Goal: Task Accomplishment & Management: Manage account settings

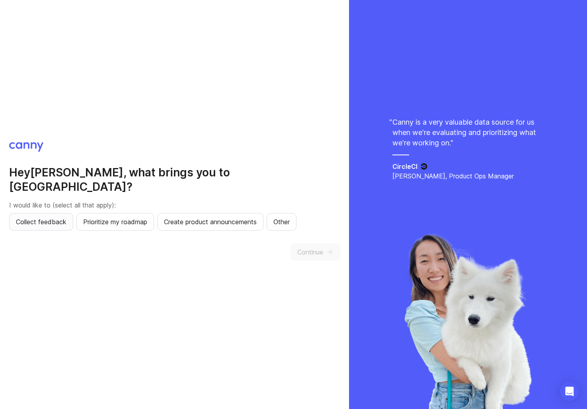
click at [55, 217] on span "Collect feedback" at bounding box center [41, 222] width 51 height 10
click at [189, 217] on span "Create product announcements" at bounding box center [210, 222] width 93 height 10
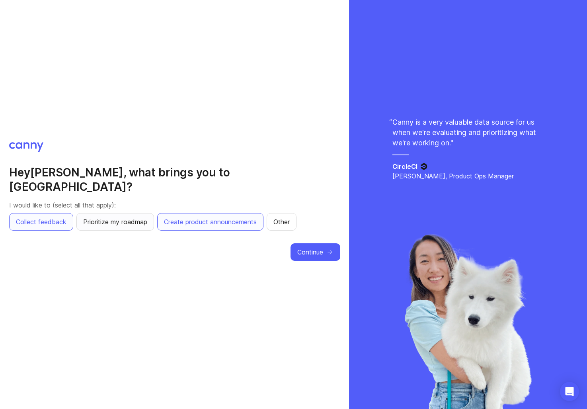
click at [154, 220] on button "Prioritize my roadmap" at bounding box center [115, 222] width 78 height 18
click at [144, 220] on button "Prioritize my roadmap" at bounding box center [115, 222] width 78 height 18
click at [146, 217] on span "Prioritize my roadmap" at bounding box center [115, 222] width 64 height 10
click at [313, 247] on span "Continue" at bounding box center [310, 252] width 26 height 10
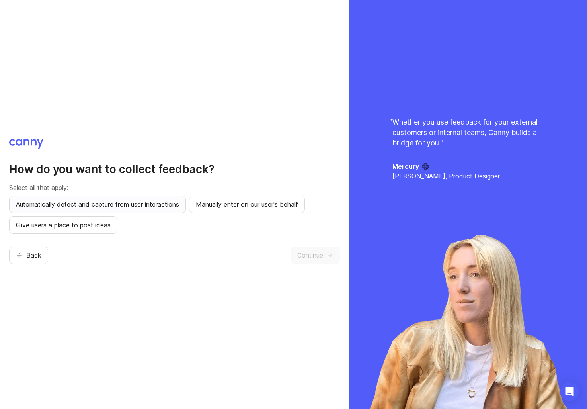
click at [147, 202] on span "Automatically detect and capture from user interactions" at bounding box center [97, 204] width 163 height 10
click at [222, 210] on button "Manually enter on our user's behalf" at bounding box center [247, 204] width 116 height 18
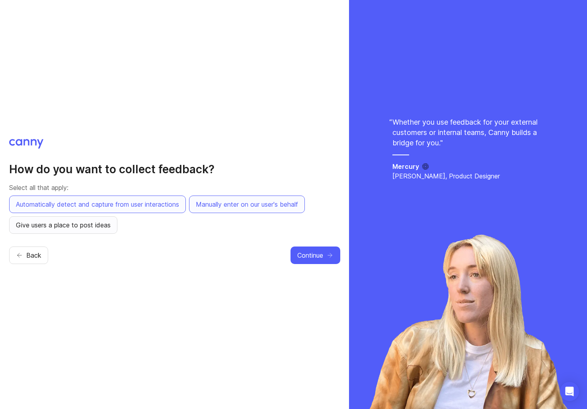
click at [84, 226] on span "Give users a place to post ideas" at bounding box center [63, 225] width 95 height 10
click at [329, 257] on icon "button" at bounding box center [329, 254] width 7 height 7
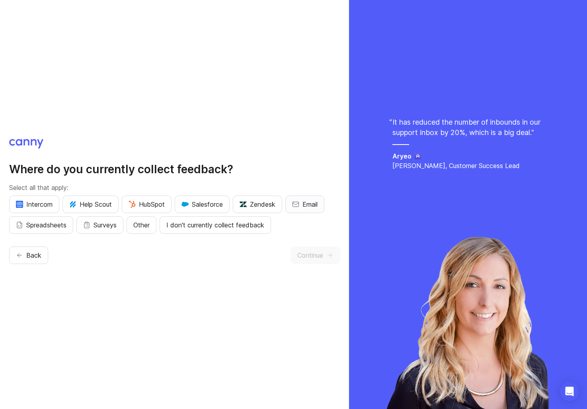
click at [307, 204] on span "Email" at bounding box center [309, 204] width 15 height 10
click at [104, 225] on span "Surveys" at bounding box center [104, 225] width 23 height 10
click at [137, 227] on span "Other" at bounding box center [141, 225] width 16 height 10
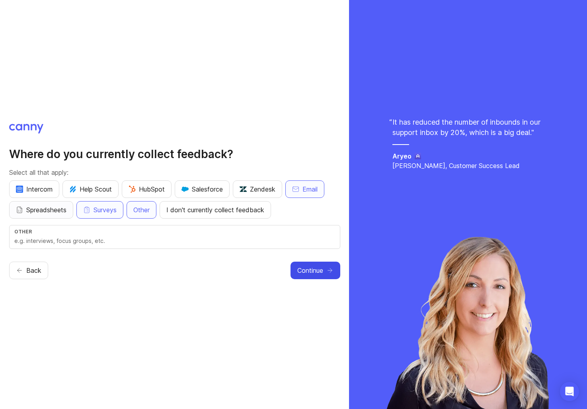
click at [34, 212] on span "Spreadsheets" at bounding box center [46, 210] width 40 height 10
drag, startPoint x: 84, startPoint y: 239, endPoint x: 97, endPoint y: 245, distance: 13.9
click at [84, 240] on input "text" at bounding box center [174, 240] width 321 height 9
type input "Crisp (https://crisp.chat)"
click at [137, 193] on button "HubSpot" at bounding box center [147, 189] width 50 height 18
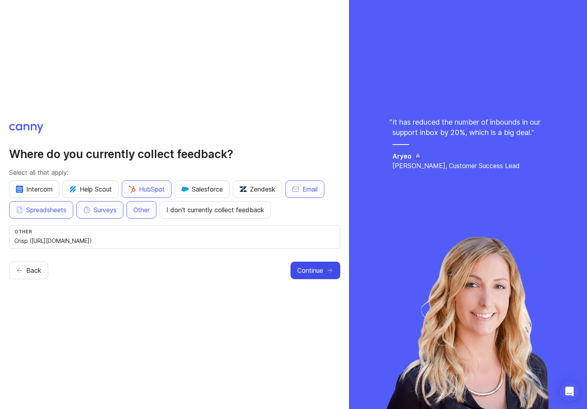
click at [316, 274] on span "Continue" at bounding box center [310, 270] width 26 height 10
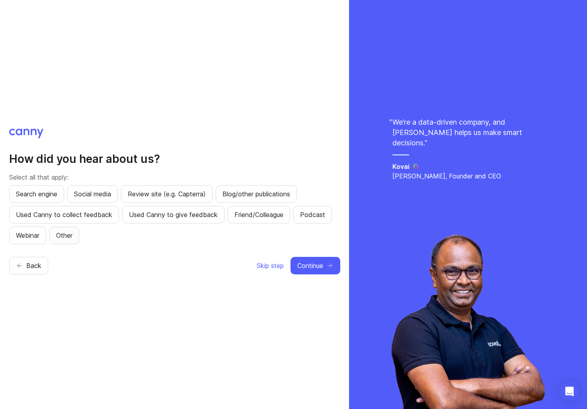
click at [79, 238] on button "Other" at bounding box center [64, 235] width 30 height 18
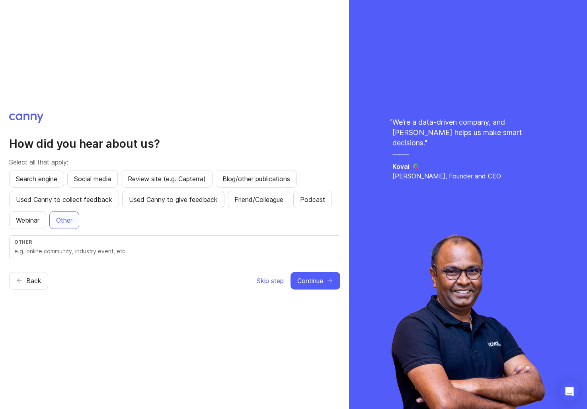
drag, startPoint x: 131, startPoint y: 246, endPoint x: 133, endPoint y: 251, distance: 5.7
click at [133, 251] on input "text" at bounding box center [174, 251] width 321 height 9
type input "Zeb Evans' post"
click at [317, 282] on span "Continue" at bounding box center [310, 281] width 26 height 10
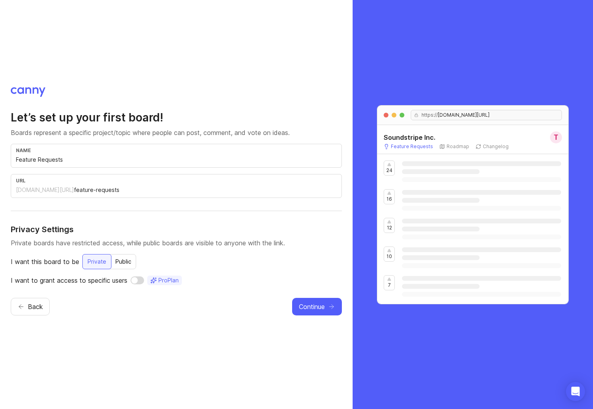
click at [111, 162] on input "Feature Requests" at bounding box center [176, 159] width 321 height 9
click at [140, 283] on input "checkbox" at bounding box center [137, 280] width 14 height 8
checkbox input "true"
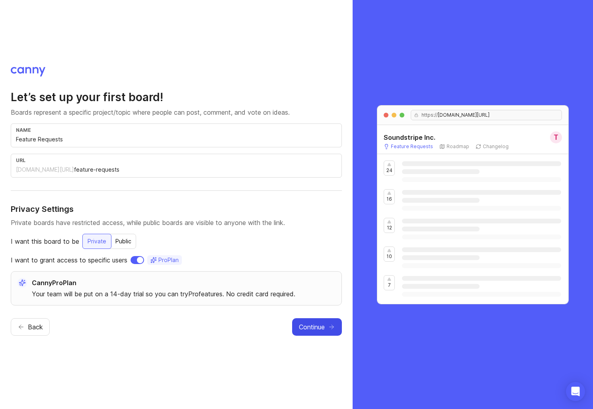
click at [299, 329] on span "Continue" at bounding box center [312, 327] width 26 height 10
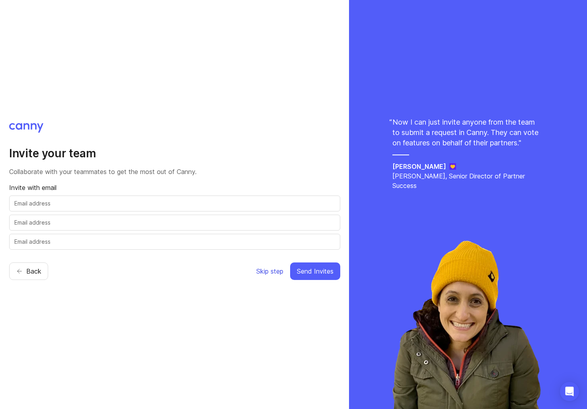
click at [277, 275] on span "Skip step" at bounding box center [269, 271] width 27 height 10
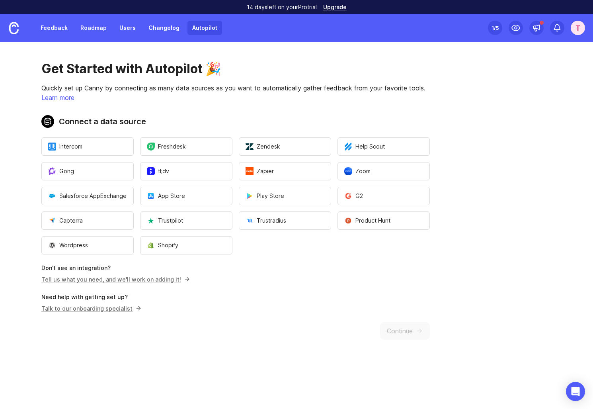
click at [148, 282] on link "Tell us what you need, and we'll work on adding it!" at bounding box center [114, 279] width 146 height 7
click at [103, 169] on button "Gong" at bounding box center [87, 171] width 92 height 18
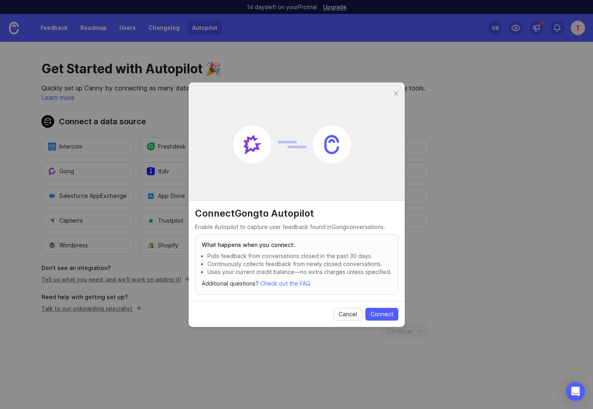
click at [352, 317] on span "Cancel" at bounding box center [348, 314] width 18 height 8
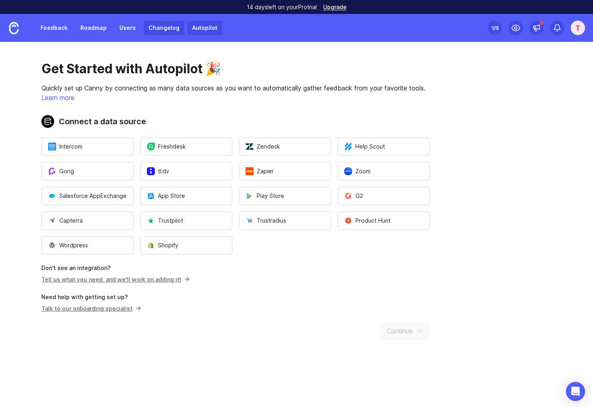
click at [169, 26] on link "Changelog" at bounding box center [164, 28] width 41 height 14
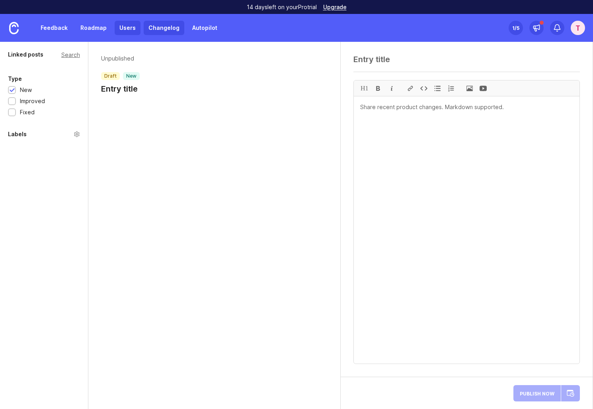
click at [131, 29] on link "Users" at bounding box center [128, 28] width 26 height 14
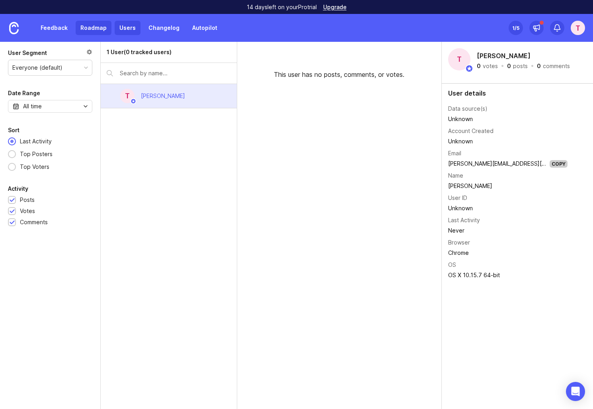
click at [98, 30] on link "Roadmap" at bounding box center [94, 28] width 36 height 14
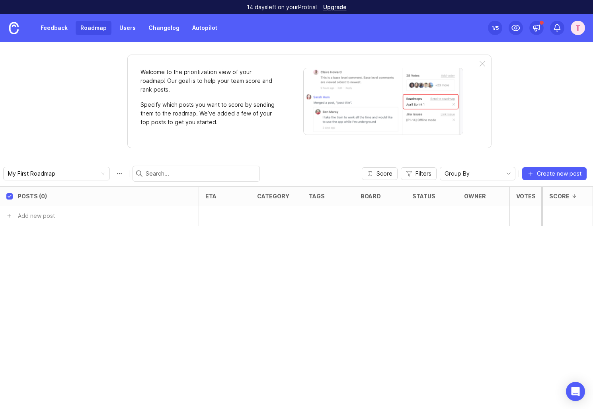
click at [72, 31] on div "Feedback Roadmap Users Changelog Autopilot" at bounding box center [129, 28] width 186 height 14
click at [55, 32] on link "Feedback" at bounding box center [54, 28] width 37 height 14
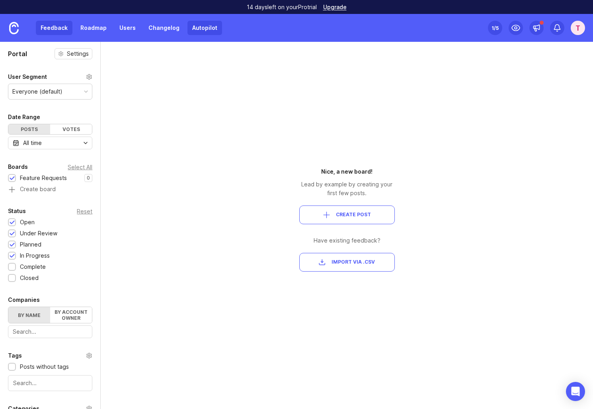
click at [204, 30] on link "Autopilot" at bounding box center [204, 28] width 35 height 14
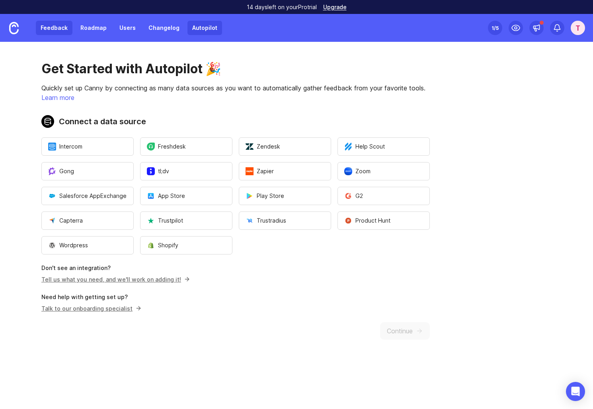
click at [52, 29] on link "Feedback" at bounding box center [54, 28] width 37 height 14
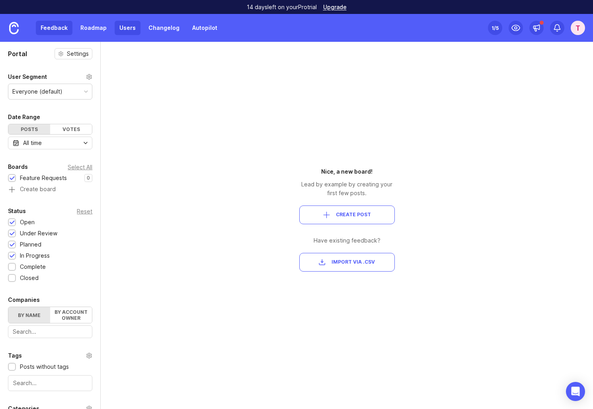
click at [121, 30] on link "Users" at bounding box center [128, 28] width 26 height 14
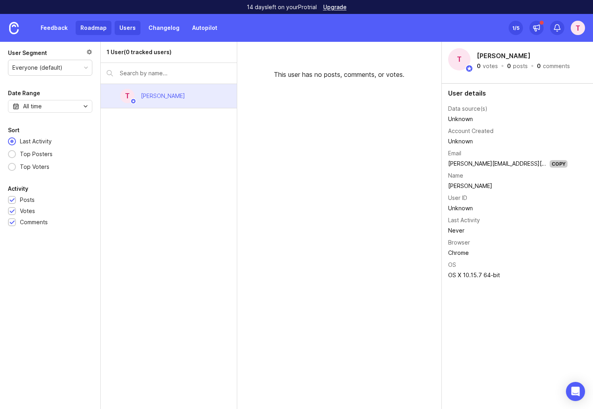
click at [92, 33] on link "Roadmap" at bounding box center [94, 28] width 36 height 14
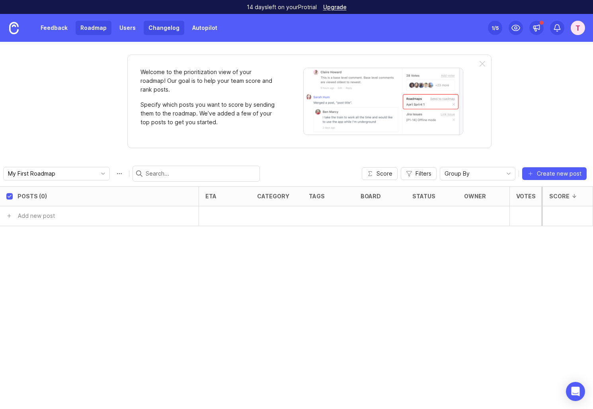
click at [159, 27] on link "Changelog" at bounding box center [164, 28] width 41 height 14
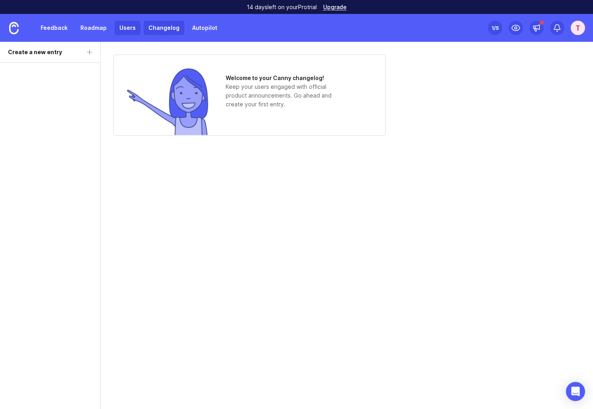
click at [131, 29] on link "Users" at bounding box center [128, 28] width 26 height 14
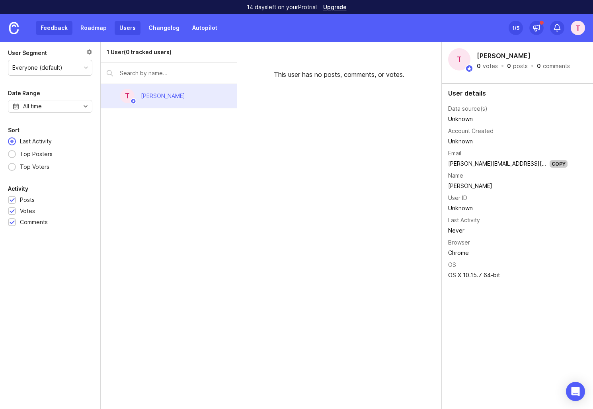
click at [45, 32] on link "Feedback" at bounding box center [54, 28] width 37 height 14
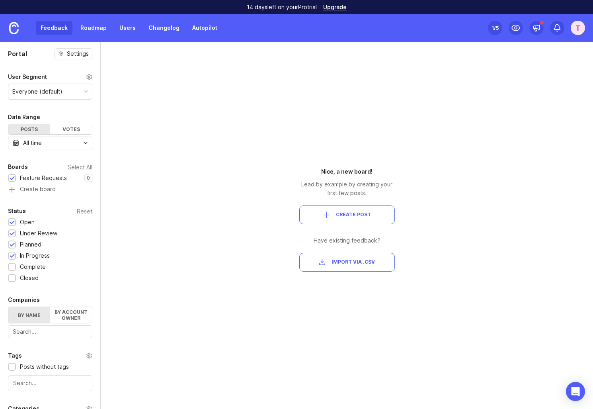
click at [579, 29] on div "T" at bounding box center [578, 28] width 14 height 14
click at [357, 128] on div "Nice, a new board! Lead by example by creating your first few posts. Create Pos…" at bounding box center [346, 225] width 143 height 367
click at [497, 25] on div "1 /5" at bounding box center [494, 27] width 7 height 11
click at [535, 21] on div at bounding box center [536, 28] width 14 height 14
click at [517, 27] on circle at bounding box center [515, 28] width 2 height 2
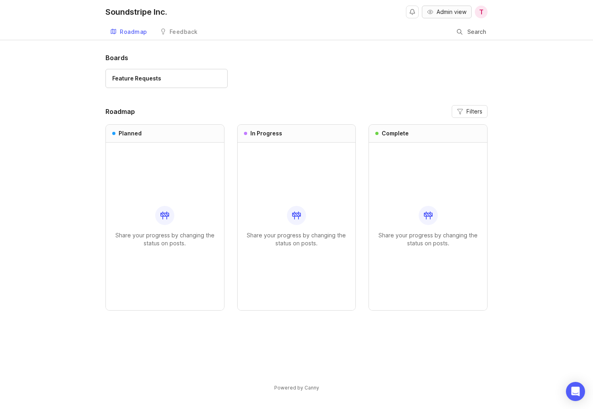
click at [430, 10] on icon "button" at bounding box center [430, 12] width 6 height 6
click at [157, 78] on div "Feature Requests" at bounding box center [136, 78] width 49 height 9
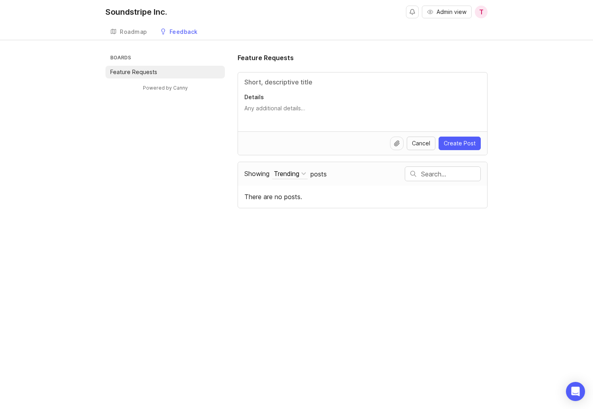
click at [417, 145] on span "Cancel" at bounding box center [421, 143] width 18 height 8
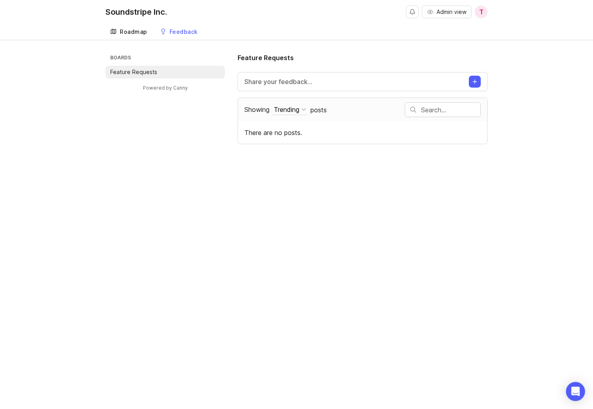
click at [130, 30] on div "Roadmap" at bounding box center [133, 32] width 27 height 6
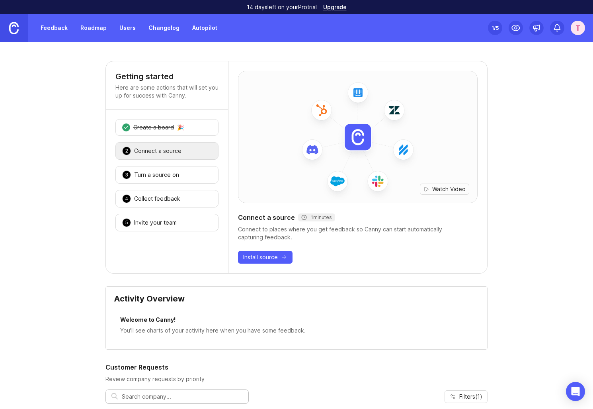
click at [21, 18] on link at bounding box center [14, 28] width 28 height 28
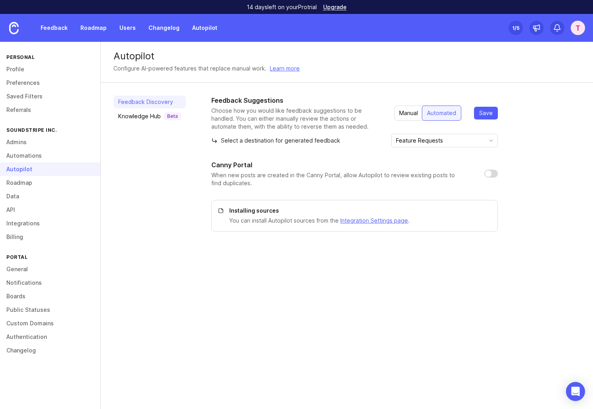
click at [122, 220] on div "Feedback Discovery Knowledge Hub Beta" at bounding box center [149, 163] width 72 height 136
click at [479, 140] on input "Feature Requests" at bounding box center [440, 140] width 88 height 9
click at [532, 145] on div "Feedback Suggestions Choose how you would like feedback suggestions to be handl…" at bounding box center [395, 163] width 369 height 136
click at [58, 323] on link "Custom Domains" at bounding box center [50, 323] width 100 height 14
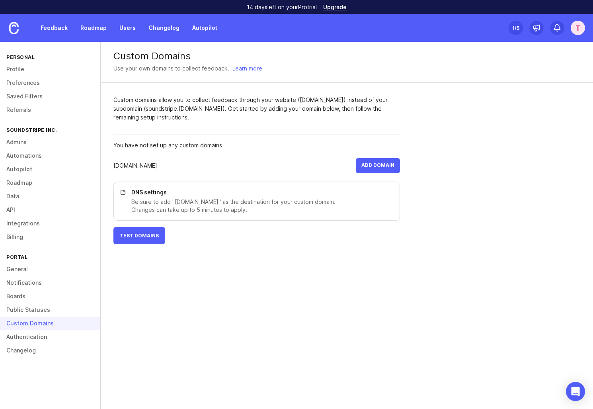
type input "feedback.soundstripe.com"
click at [374, 165] on span "Add Domain" at bounding box center [377, 165] width 33 height 7
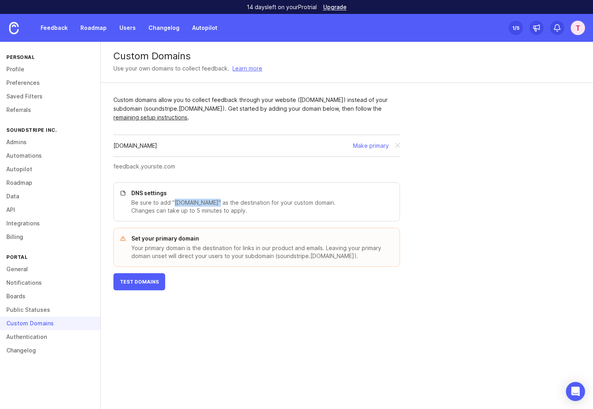
drag, startPoint x: 214, startPoint y: 202, endPoint x: 174, endPoint y: 200, distance: 40.2
click at [174, 200] on p "Be sure to add "cname.canny.io" as the destination for your custom domain. Chan…" at bounding box center [260, 207] width 259 height 16
copy p "cname.canny.io"
click at [177, 192] on p "DNS settings" at bounding box center [260, 193] width 259 height 8
click at [187, 114] on link "remaining setup instructions" at bounding box center [150, 117] width 74 height 7
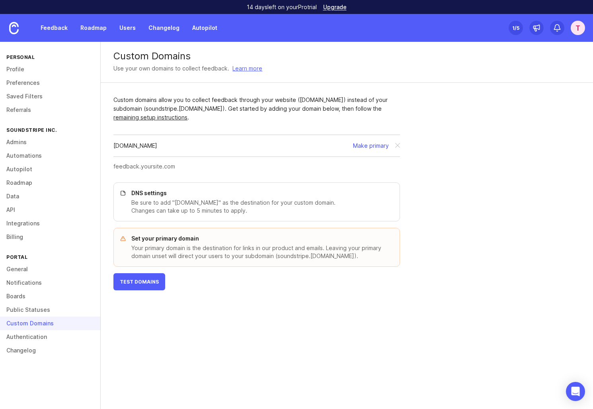
click at [360, 146] on button "Make primary" at bounding box center [371, 145] width 36 height 9
click at [303, 145] on div "This domain isn't set up. Please follow the DNS instructions." at bounding box center [233, 145] width 139 height 9
click at [338, 149] on div "feedback.soundstripe.com This domain isn't set up. Please follow the DNS instru…" at bounding box center [254, 145] width 282 height 9
click at [133, 282] on span "Test Domains" at bounding box center [139, 281] width 39 height 6
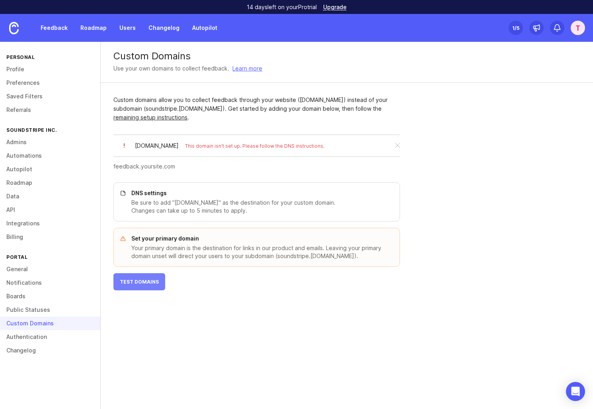
click at [133, 282] on span "Test Domains" at bounding box center [139, 281] width 39 height 6
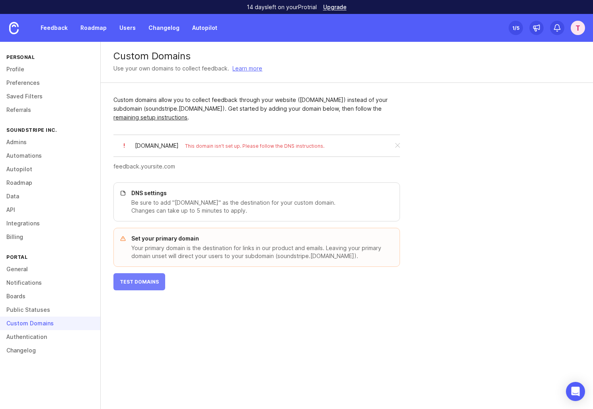
click at [133, 282] on span "Test Domains" at bounding box center [139, 281] width 39 height 6
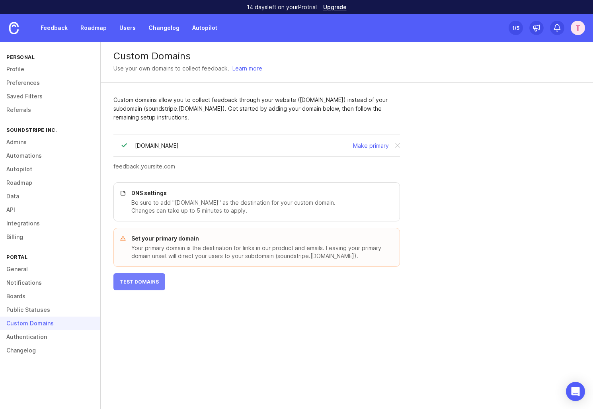
click at [133, 282] on span "Test Domains" at bounding box center [139, 281] width 39 height 6
click at [376, 147] on button "Make primary" at bounding box center [371, 145] width 36 height 9
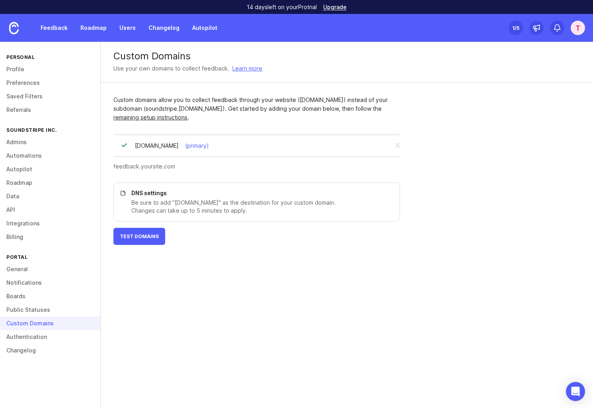
click at [216, 166] on input "text" at bounding box center [254, 166] width 282 height 9
click at [47, 271] on link "General" at bounding box center [50, 269] width 100 height 14
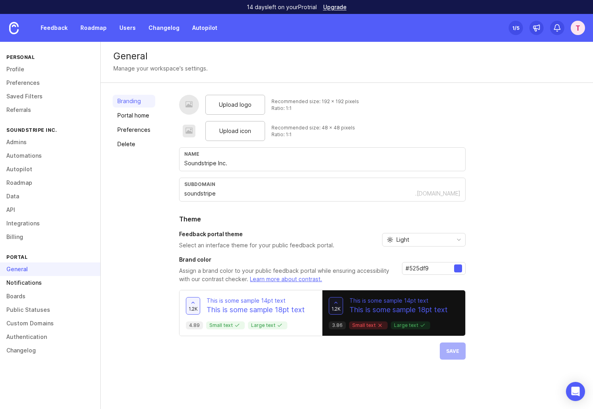
click at [46, 288] on link "Notifications" at bounding box center [50, 283] width 100 height 14
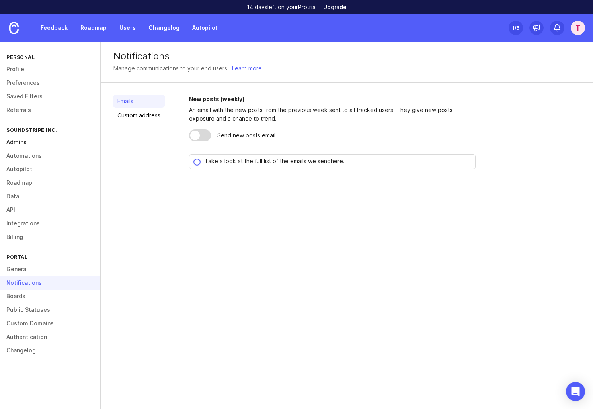
click at [60, 143] on link "Admins" at bounding box center [50, 142] width 100 height 14
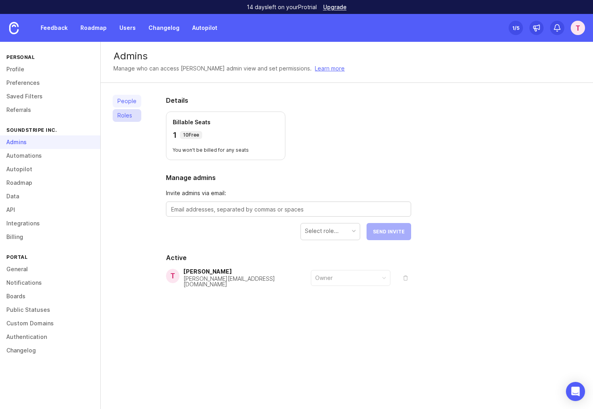
click at [126, 112] on link "Roles" at bounding box center [127, 115] width 29 height 13
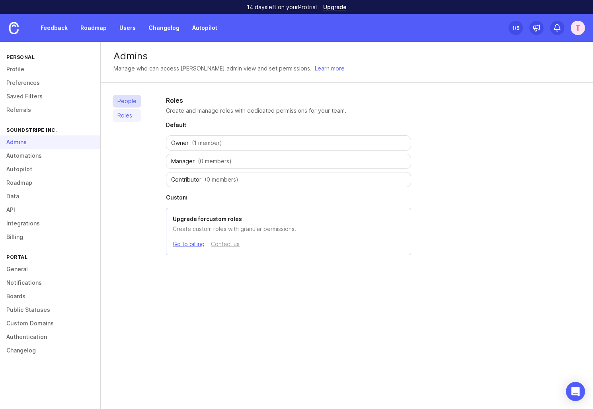
click at [121, 99] on link "People" at bounding box center [127, 101] width 29 height 13
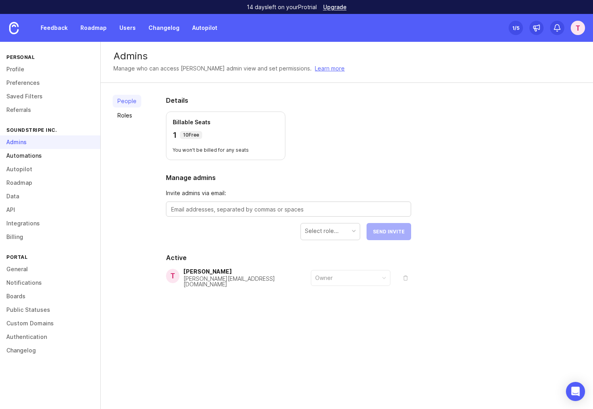
click at [65, 160] on link "Automations" at bounding box center [50, 156] width 100 height 14
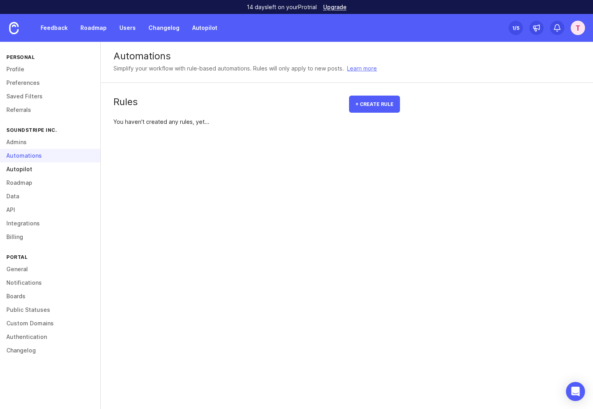
click at [61, 171] on link "Autopilot" at bounding box center [50, 169] width 100 height 14
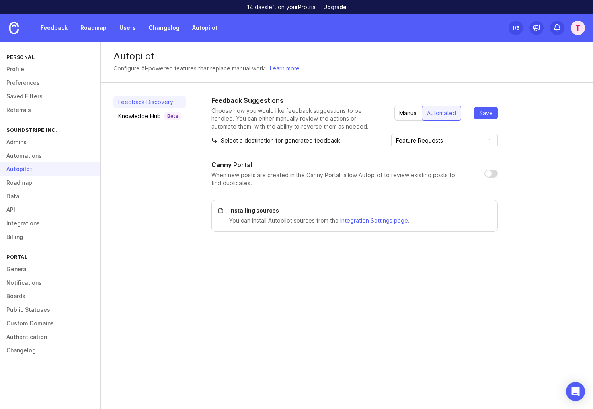
click at [491, 168] on div "Canny Portal When new posts are created in the Canny Portal, allow Autopilot to…" at bounding box center [354, 173] width 286 height 27
click at [491, 172] on input "checkbox" at bounding box center [491, 173] width 14 height 8
checkbox input "true"
click at [480, 114] on span "Save" at bounding box center [486, 113] width 14 height 8
click at [148, 118] on div "Knowledge Hub Beta" at bounding box center [149, 116] width 63 height 8
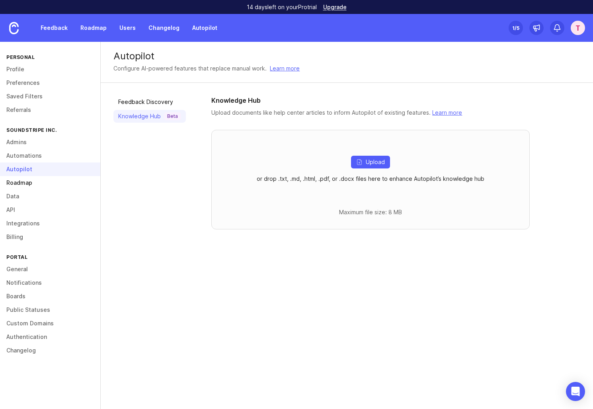
click at [69, 184] on link "Roadmap" at bounding box center [50, 183] width 100 height 14
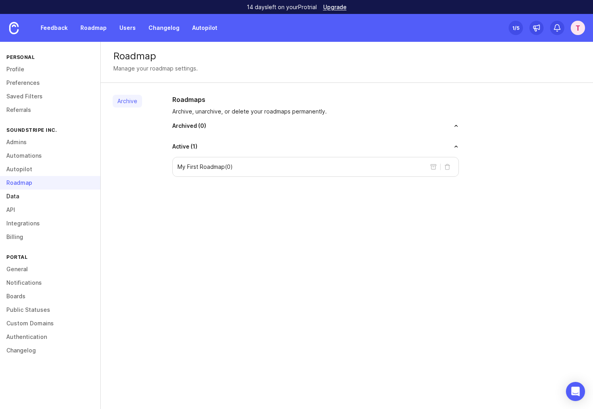
click at [64, 199] on link "Data" at bounding box center [50, 196] width 100 height 14
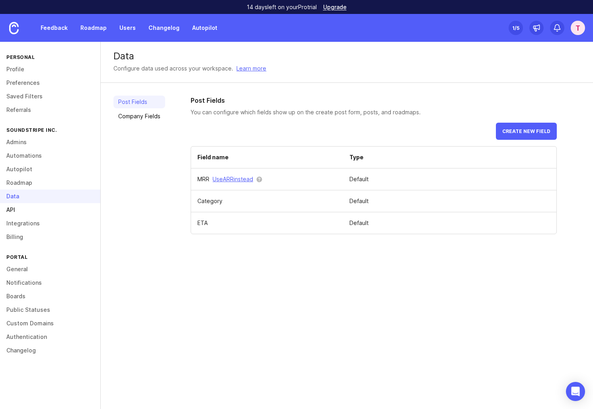
click at [61, 209] on link "API" at bounding box center [50, 210] width 100 height 14
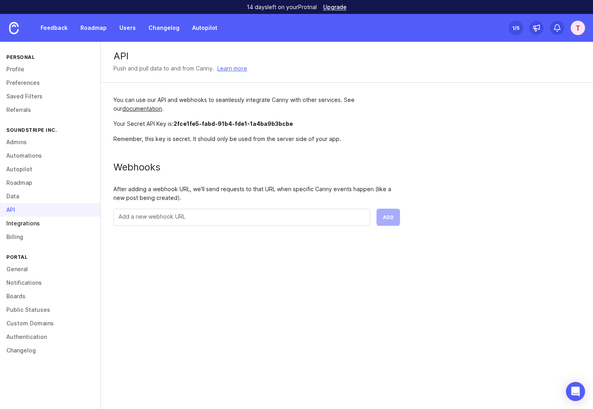
click at [62, 224] on link "Integrations" at bounding box center [50, 223] width 100 height 14
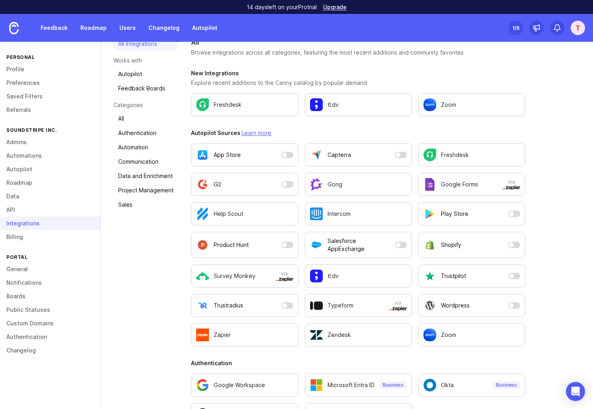
scroll to position [53, 0]
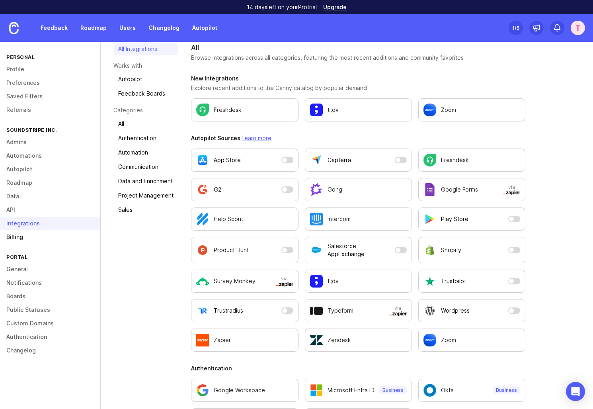
click at [28, 236] on link "Billing" at bounding box center [50, 237] width 100 height 14
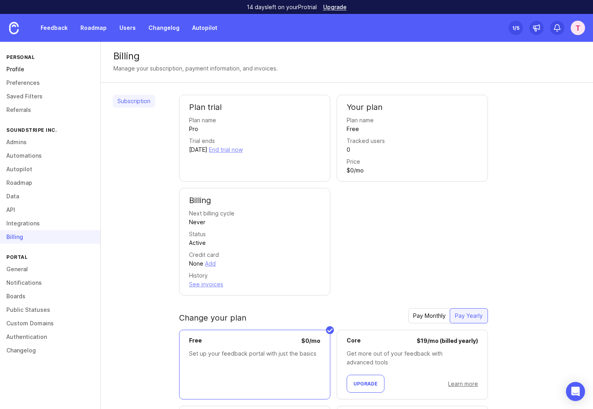
click at [35, 69] on link "Profile" at bounding box center [50, 69] width 100 height 14
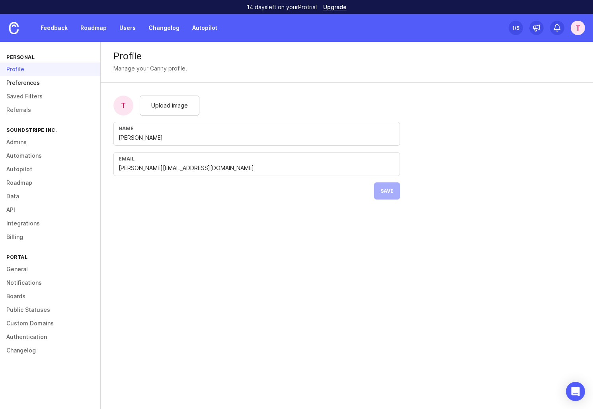
drag, startPoint x: 35, startPoint y: 72, endPoint x: 35, endPoint y: 82, distance: 10.4
click at [35, 72] on div "Profile" at bounding box center [50, 69] width 100 height 14
click at [35, 83] on link "Preferences" at bounding box center [50, 83] width 100 height 14
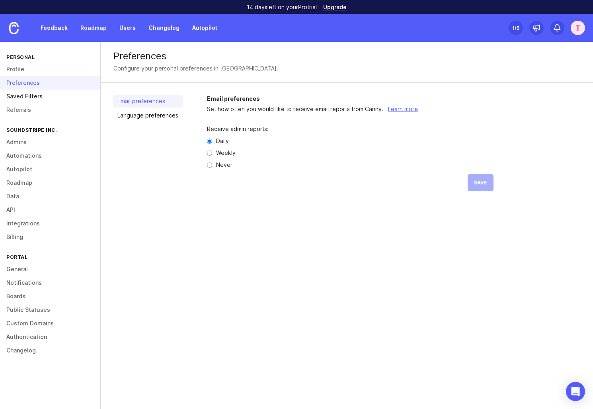
click at [35, 95] on link "Saved Filters" at bounding box center [50, 97] width 100 height 14
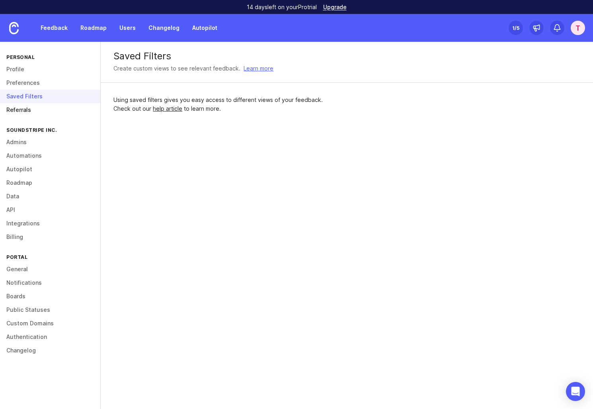
click at [30, 116] on link "Referrals" at bounding box center [50, 110] width 100 height 14
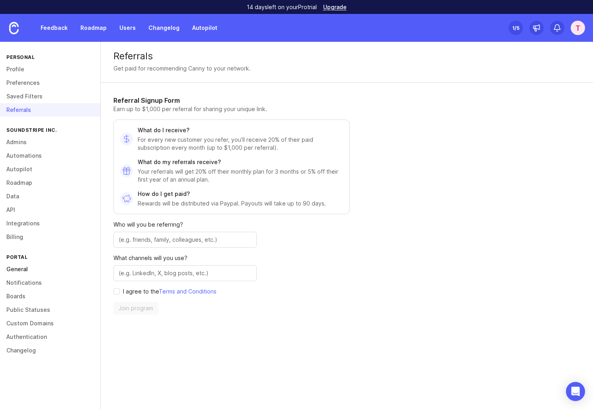
click at [41, 269] on link "General" at bounding box center [50, 269] width 100 height 14
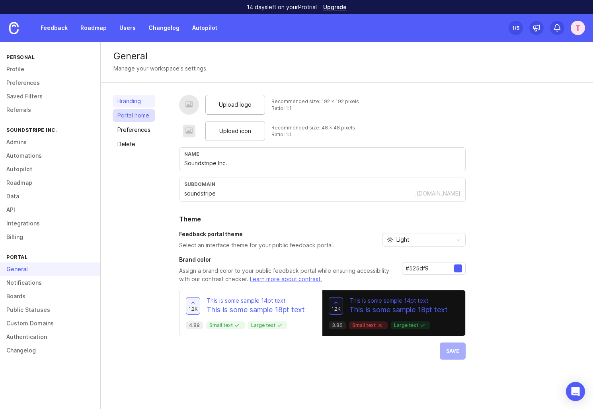
click at [142, 117] on link "Portal home" at bounding box center [134, 115] width 43 height 13
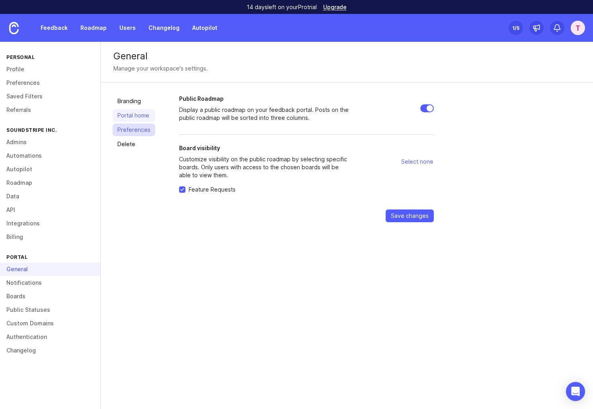
click at [139, 130] on link "Preferences" at bounding box center [134, 129] width 43 height 13
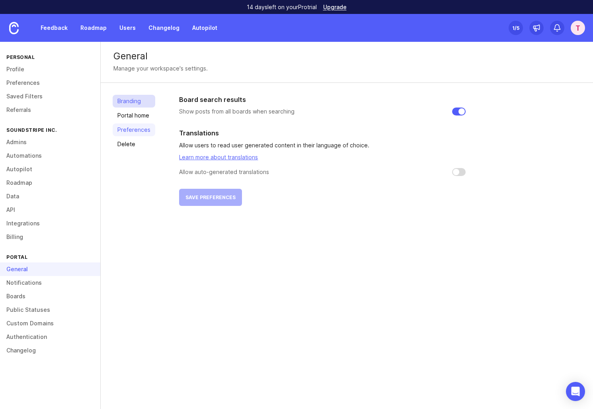
click at [136, 103] on link "Branding" at bounding box center [134, 101] width 43 height 13
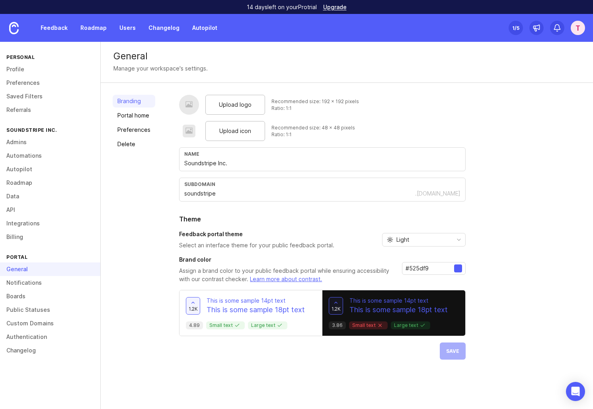
drag, startPoint x: 432, startPoint y: 268, endPoint x: 400, endPoint y: 264, distance: 32.4
click at [400, 264] on div "Brand color Assign a brand color to your public feedback portal while ensuring …" at bounding box center [322, 269] width 286 height 28
paste input "e4146"
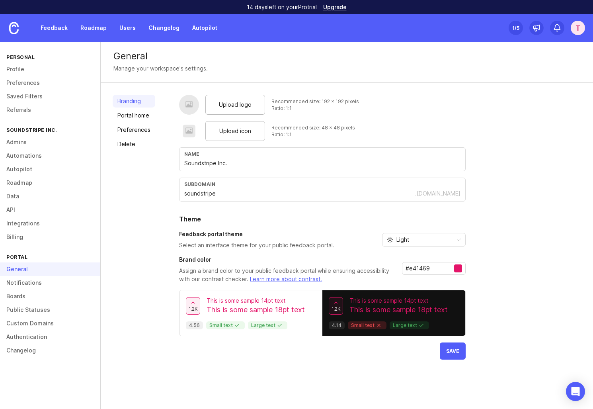
type input "#e41469"
click at [506, 295] on div "Upload logo Recommended size: 192 x 192 pixels Ratio: 1:1 Upload icon Recommend…" at bounding box center [380, 227] width 402 height 265
click at [439, 269] on input "#e41469" at bounding box center [429, 268] width 49 height 9
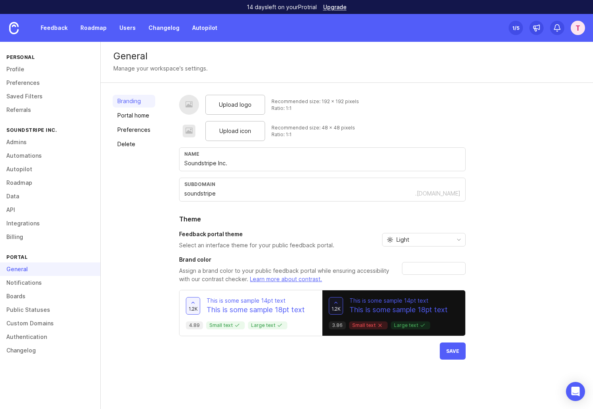
paste input "#e41469"
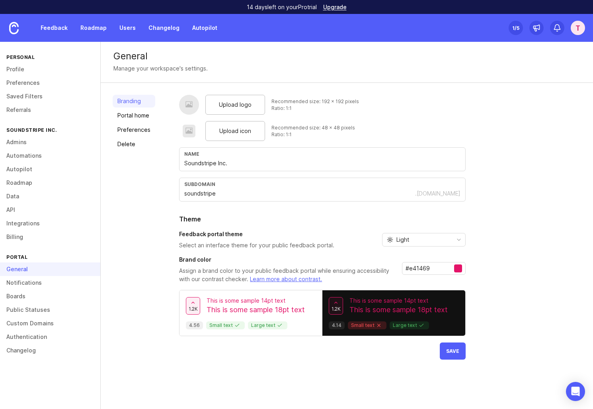
paste input "211d1e"
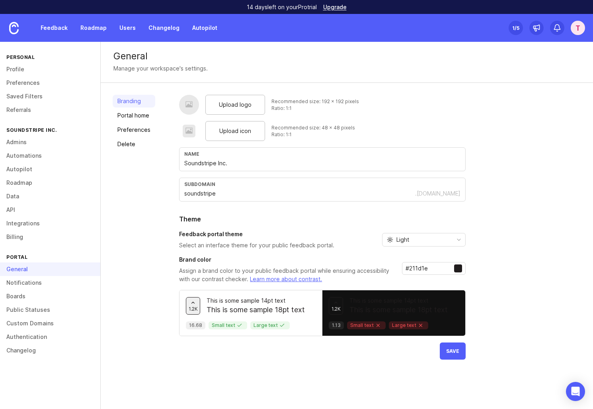
type input "#e41469"
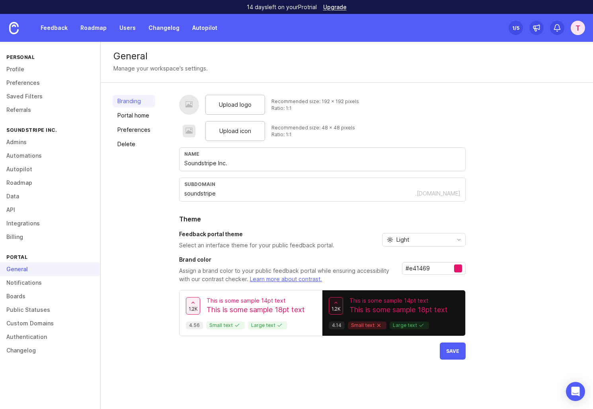
click at [532, 293] on div "Upload logo Recommended size: 192 x 192 pixels Ratio: 1:1 Upload icon Recommend…" at bounding box center [380, 227] width 402 height 265
click at [447, 266] on input "#e41469" at bounding box center [429, 268] width 49 height 9
click at [497, 270] on div "Upload logo Recommended size: 192 x 192 pixels Ratio: 1:1 Upload icon Recommend…" at bounding box center [380, 227] width 402 height 265
click at [219, 132] on span "Upload icon" at bounding box center [235, 131] width 32 height 9
click at [156, 191] on div "Branding Portal home Preferences Delete Upload logo Recommended size: 192 x 192…" at bounding box center [347, 237] width 492 height 308
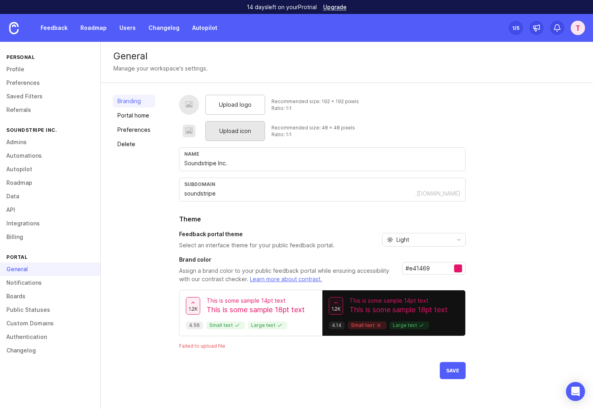
click at [231, 136] on div "Upload icon" at bounding box center [235, 131] width 60 height 20
click at [239, 136] on div "Upload icon" at bounding box center [235, 131] width 60 height 20
click at [230, 109] on div "Upload logo" at bounding box center [235, 105] width 60 height 20
click at [460, 372] on button "Save" at bounding box center [453, 370] width 26 height 17
click at [241, 136] on div "Upload icon" at bounding box center [235, 131] width 60 height 20
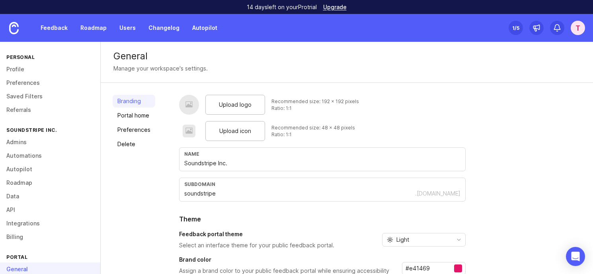
click at [191, 129] on div at bounding box center [189, 131] width 8 height 9
click at [238, 129] on span "Upload icon" at bounding box center [235, 131] width 32 height 9
click at [213, 133] on div "Upload icon" at bounding box center [235, 131] width 60 height 20
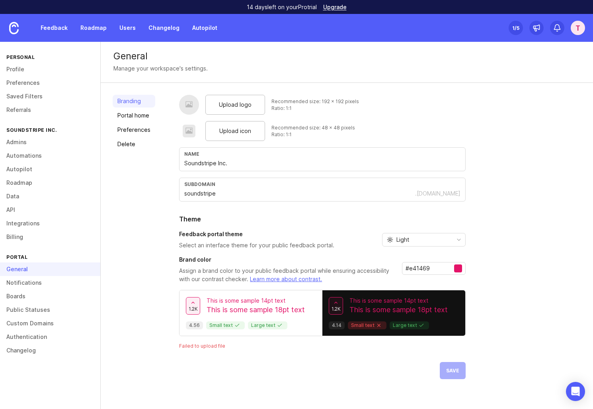
click at [502, 234] on div "Upload logo Recommended size: 192 x 192 pixels Ratio: 1:1 Upload icon Recommend…" at bounding box center [380, 237] width 402 height 284
click at [125, 114] on link "Portal home" at bounding box center [134, 115] width 43 height 13
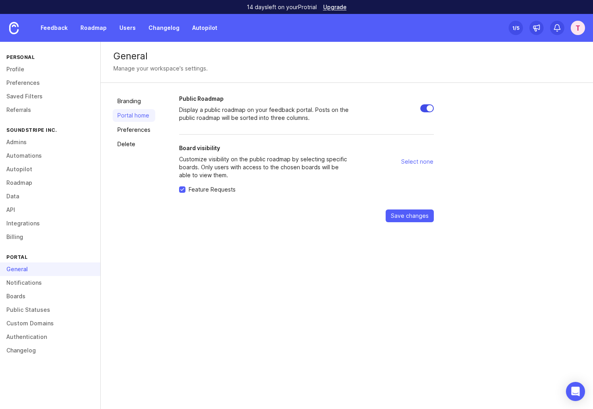
click at [426, 107] on input "Public Roadmap" at bounding box center [427, 108] width 14 height 8
click at [430, 100] on div at bounding box center [394, 108] width 80 height 27
click at [425, 103] on div at bounding box center [394, 108] width 80 height 27
click at [425, 107] on input "Public Roadmap" at bounding box center [427, 108] width 14 height 8
checkbox input "true"
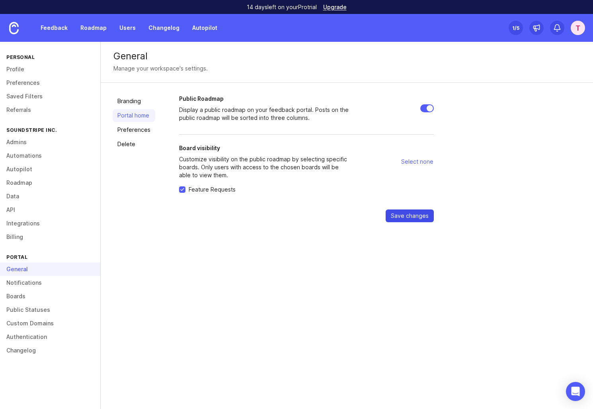
click at [410, 216] on span "Save changes" at bounding box center [410, 216] width 38 height 8
click at [130, 127] on link "Preferences" at bounding box center [134, 129] width 43 height 13
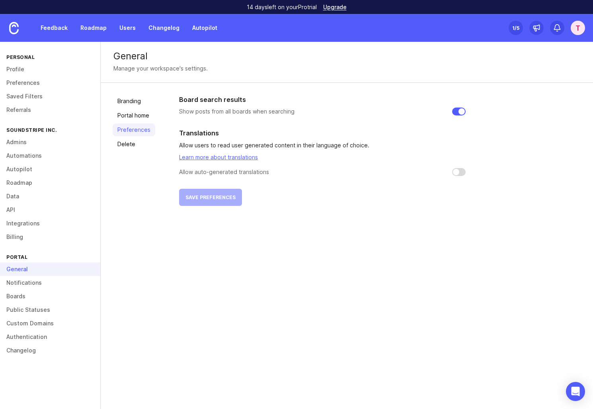
click at [465, 169] on div "Board search results Show posts from all boards when searching Translations All…" at bounding box center [380, 150] width 402 height 111
click at [461, 172] on input "checkbox" at bounding box center [459, 172] width 14 height 8
checkbox input "true"
drag, startPoint x: 502, startPoint y: 234, endPoint x: 215, endPoint y: 197, distance: 289.2
click at [215, 197] on span "Save preferences" at bounding box center [210, 197] width 50 height 6
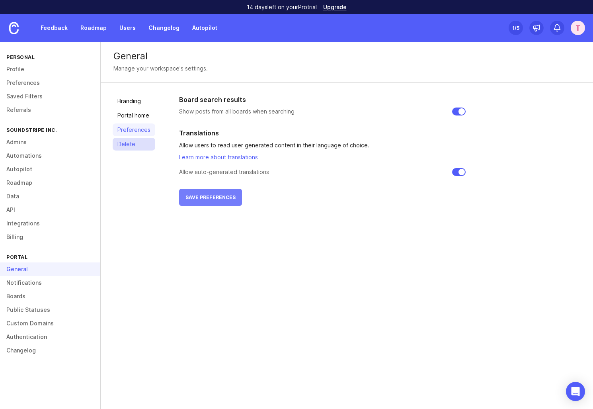
click at [130, 143] on link "Delete" at bounding box center [134, 144] width 43 height 13
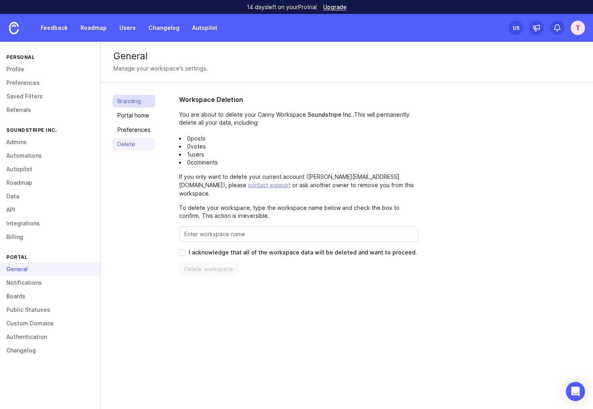
click at [132, 101] on link "Branding" at bounding box center [134, 101] width 43 height 13
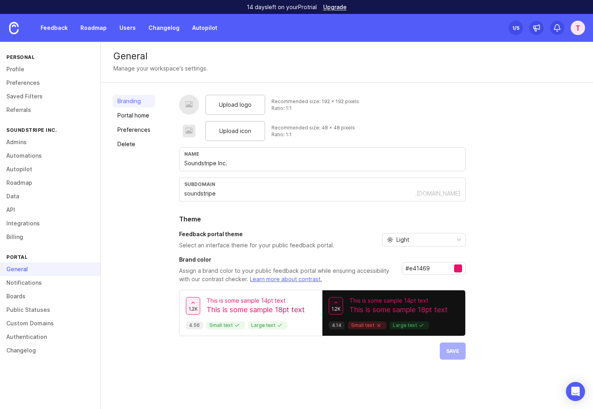
click at [42, 273] on link "Authentication" at bounding box center [50, 337] width 100 height 14
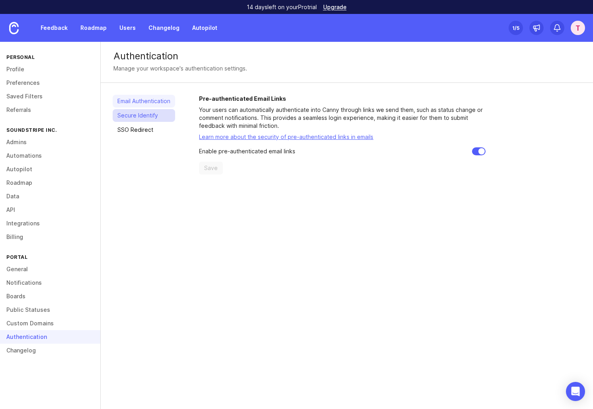
click at [132, 114] on link "Secure Identify" at bounding box center [144, 115] width 62 height 13
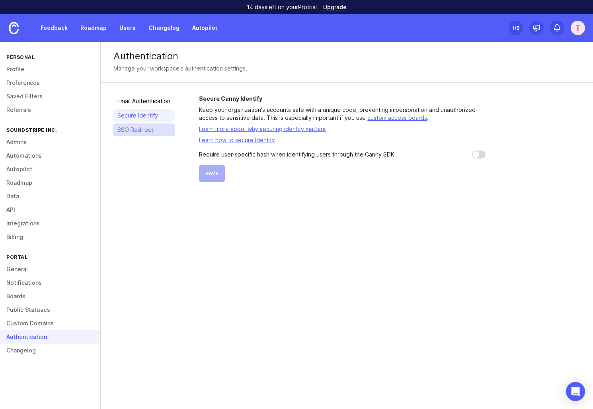
click at [148, 129] on link "SSO Redirect" at bounding box center [144, 129] width 62 height 13
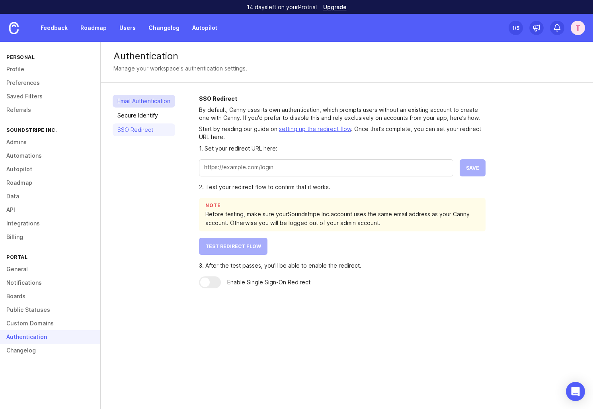
click at [152, 101] on link "Email Authentication" at bounding box center [144, 101] width 62 height 13
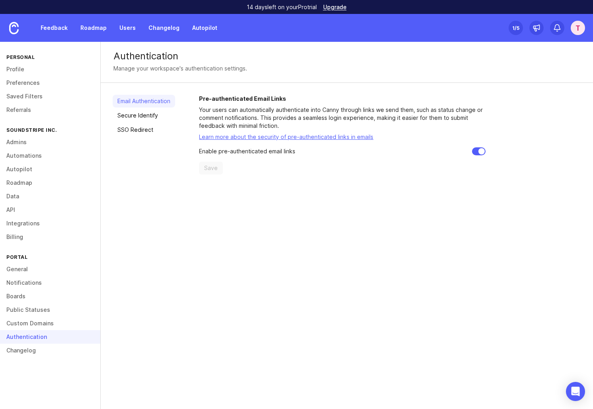
click at [41, 273] on link "Custom Domains" at bounding box center [50, 323] width 100 height 14
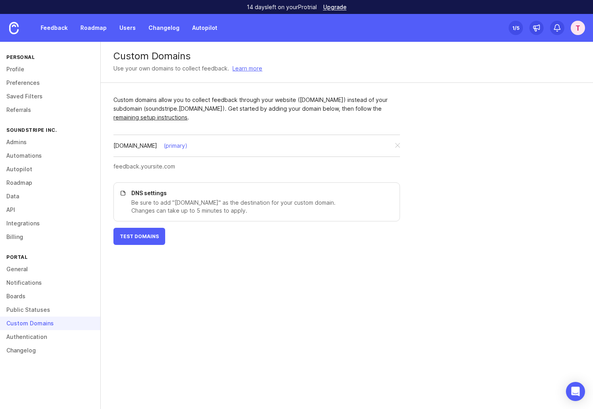
click at [45, 273] on link "Public Statuses" at bounding box center [50, 310] width 100 height 14
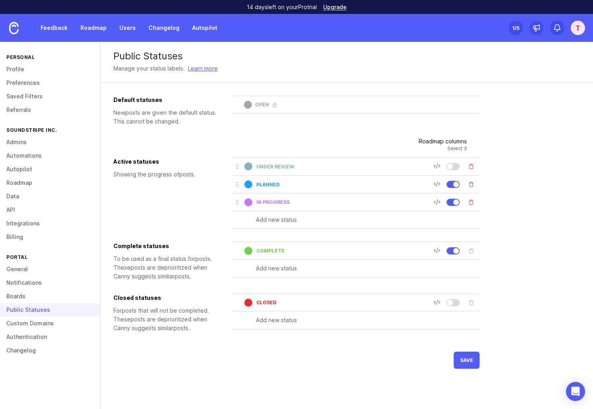
click at [50, 273] on link "Boards" at bounding box center [50, 296] width 100 height 14
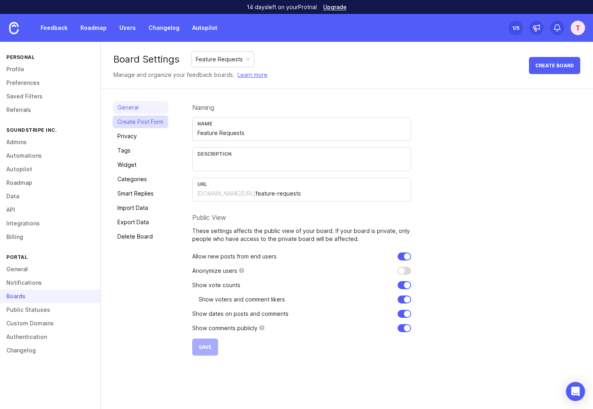
click at [136, 119] on link "Create Post Form" at bounding box center [141, 121] width 56 height 13
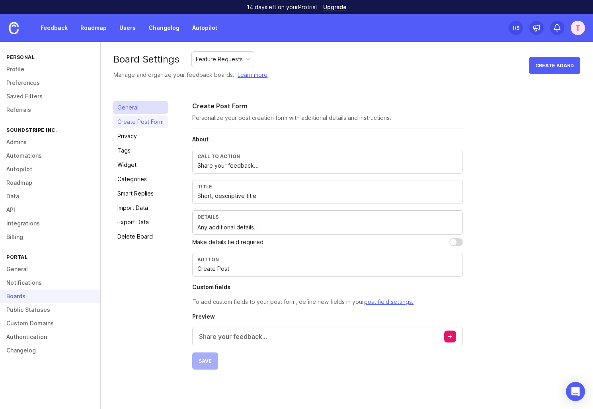
click at [135, 111] on link "General" at bounding box center [141, 107] width 56 height 13
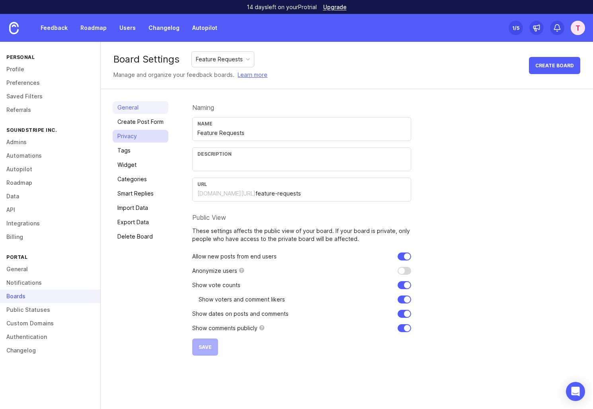
click at [135, 140] on link "Privacy" at bounding box center [141, 136] width 56 height 13
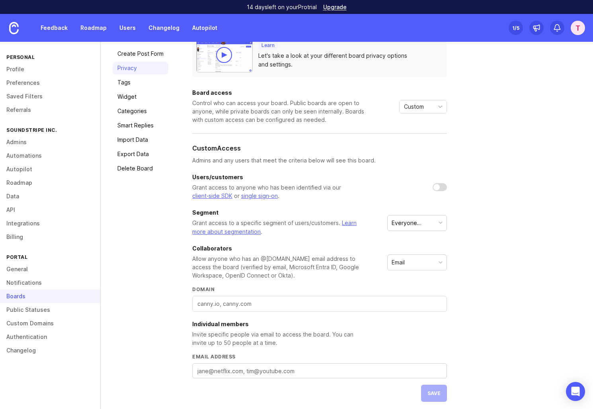
scroll to position [72, 0]
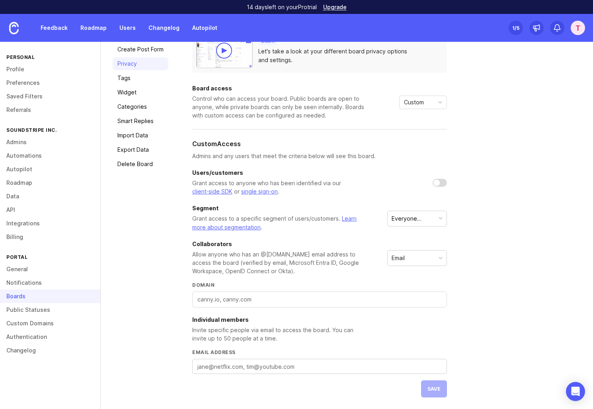
click at [436, 216] on button "Everyone (default)" at bounding box center [417, 218] width 60 height 16
drag, startPoint x: 215, startPoint y: 197, endPoint x: 436, endPoint y: 216, distance: 221.7
click at [436, 216] on button "Everyone (default)" at bounding box center [417, 218] width 60 height 16
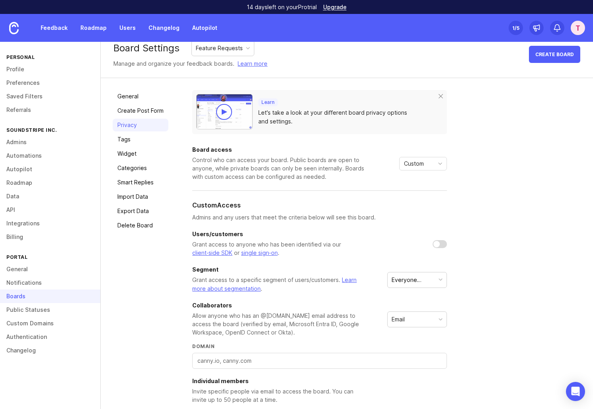
scroll to position [0, 0]
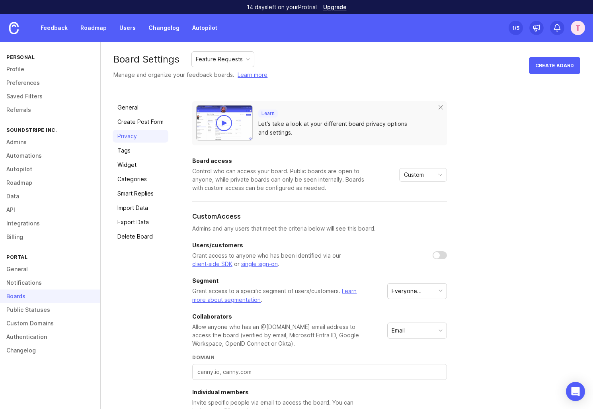
click at [235, 185] on div "Control who can access your board. Public boards are open to anyone, while priv…" at bounding box center [279, 179] width 175 height 25
click at [150, 187] on link "Smart Replies" at bounding box center [141, 193] width 56 height 13
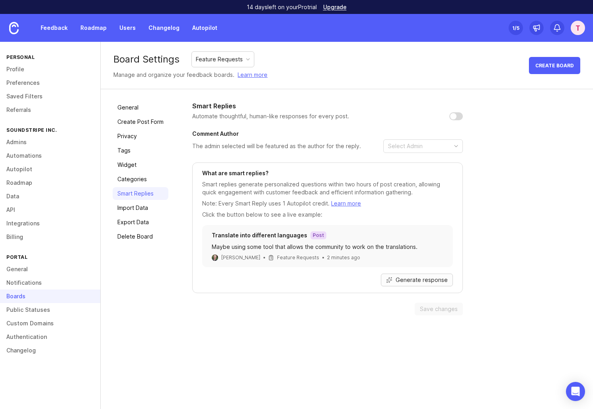
click at [392, 273] on icon "button" at bounding box center [389, 280] width 6 height 6
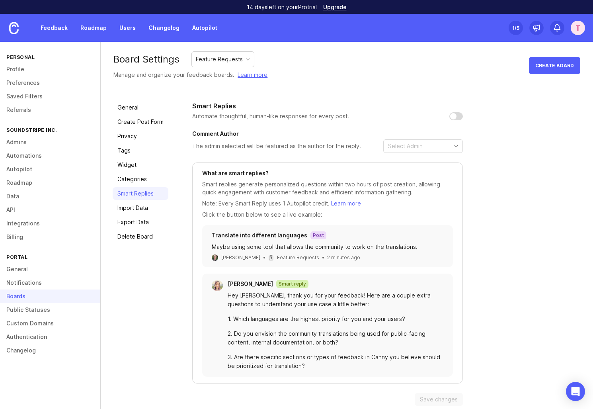
scroll to position [9, 0]
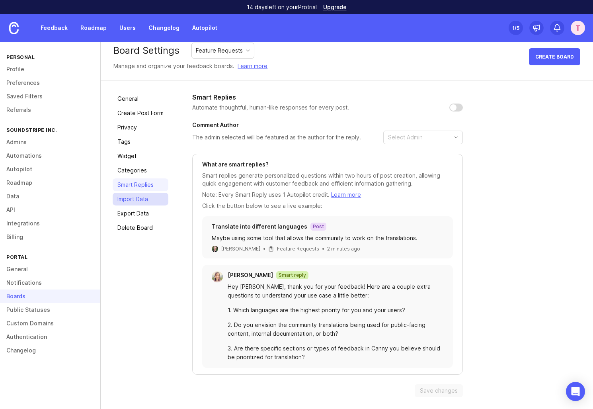
click at [153, 197] on link "Import Data" at bounding box center [141, 199] width 56 height 13
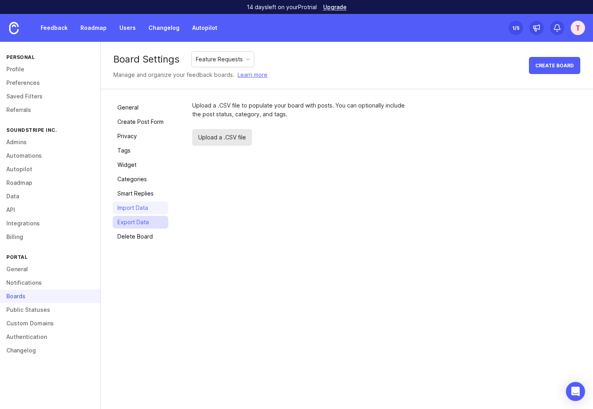
click at [150, 217] on link "Export Data" at bounding box center [141, 222] width 56 height 13
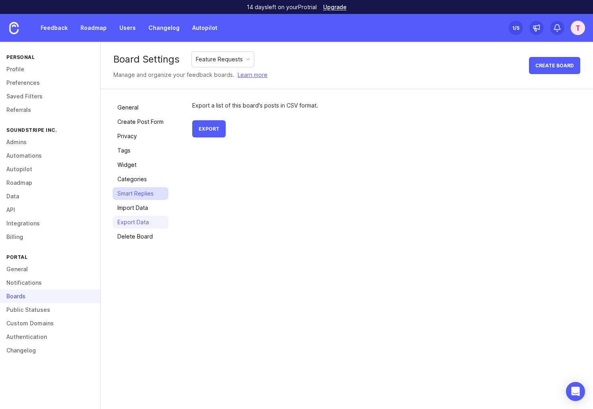
click at [145, 194] on link "Smart Replies" at bounding box center [141, 193] width 56 height 13
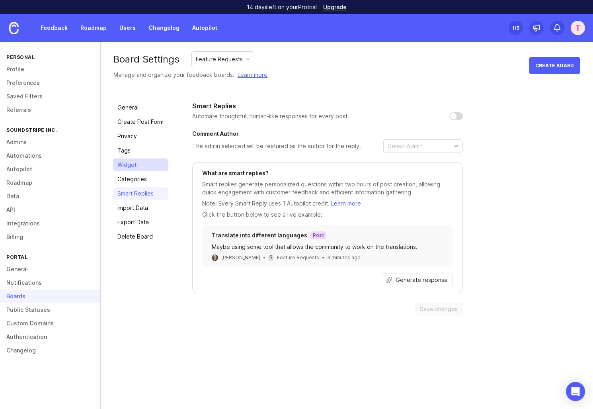
click at [136, 169] on link "Widget" at bounding box center [141, 164] width 56 height 13
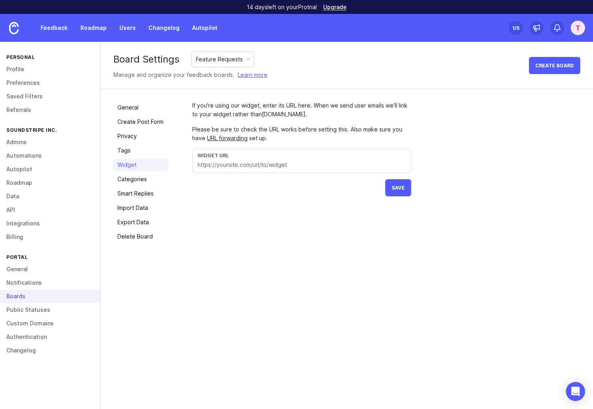
click at [574, 31] on div "T" at bounding box center [578, 28] width 14 height 14
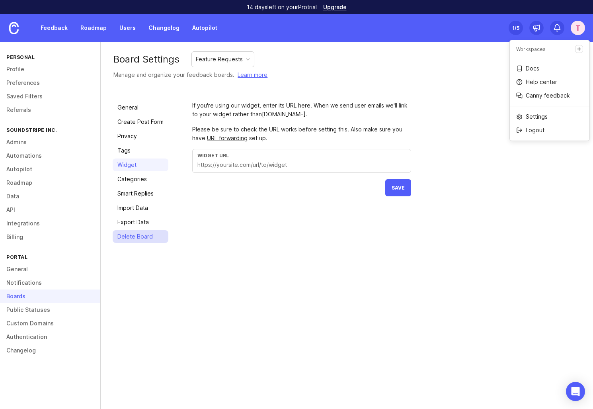
click at [124, 236] on link "Delete Board" at bounding box center [141, 236] width 56 height 13
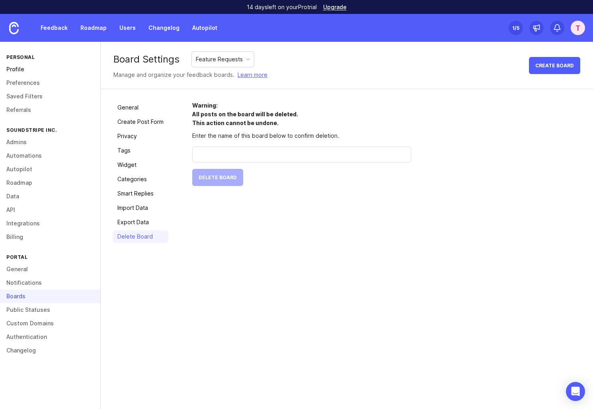
click at [32, 69] on link "Profile" at bounding box center [50, 69] width 100 height 14
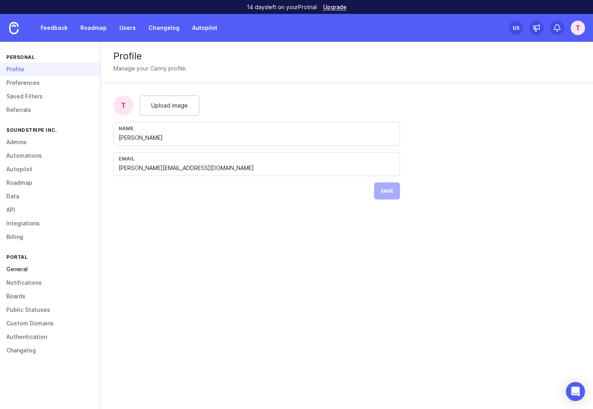
click at [30, 271] on link "General" at bounding box center [50, 269] width 100 height 14
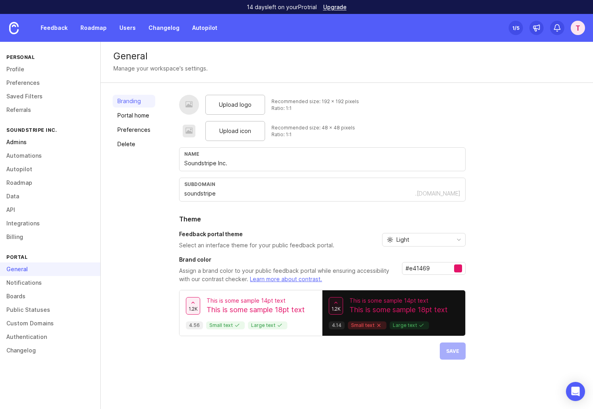
click at [49, 140] on link "Admins" at bounding box center [50, 142] width 100 height 14
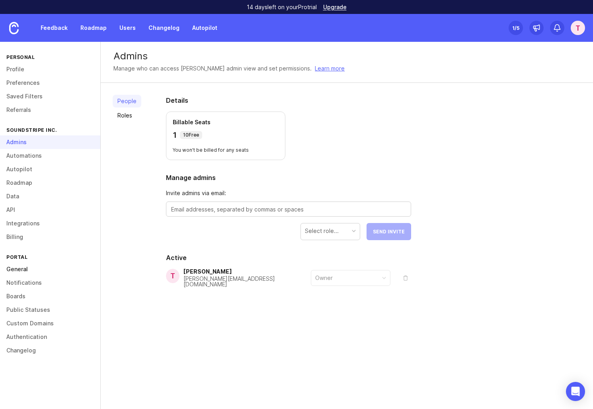
click at [35, 268] on link "General" at bounding box center [50, 269] width 100 height 14
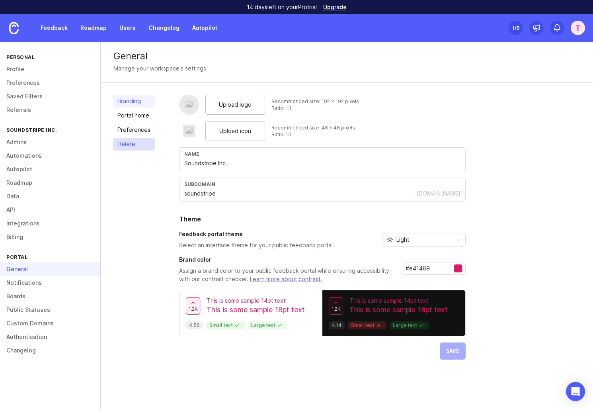
click at [129, 143] on link "Delete" at bounding box center [134, 144] width 43 height 13
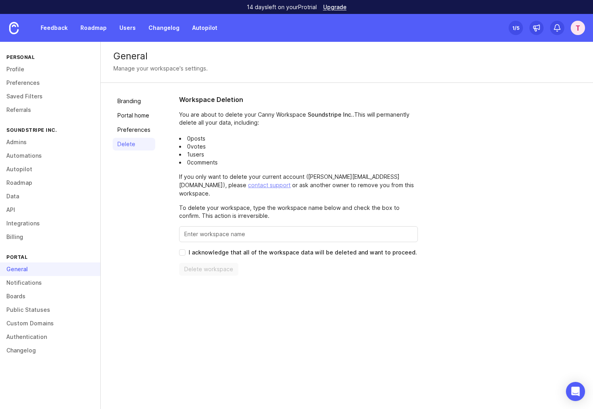
click at [207, 230] on input "Enter this workspace's name to confirm" at bounding box center [298, 234] width 228 height 9
click at [201, 248] on span "I acknowledge that all of the workspace data will be deleted and want to procee…" at bounding box center [303, 252] width 228 height 8
click at [185, 249] on input "I acknowledge that all of the workspace data will be deleted and want to procee…" at bounding box center [182, 252] width 6 height 6
checkbox input "true"
drag, startPoint x: 256, startPoint y: 225, endPoint x: 271, endPoint y: 230, distance: 15.4
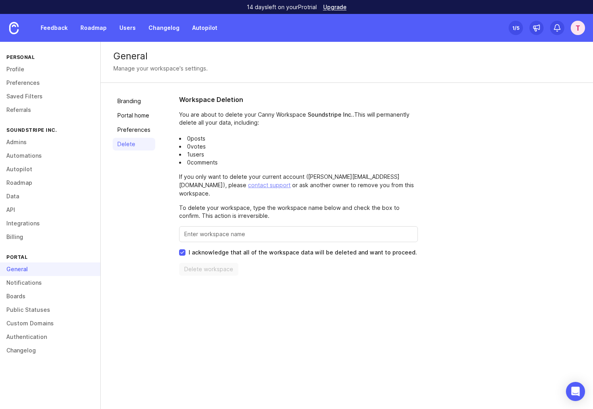
click at [256, 230] on input "Enter this workspace's name to confirm" at bounding box center [298, 234] width 228 height 9
type input "Soundstripe Inc."
click at [215, 265] on span "Delete workspace" at bounding box center [208, 269] width 49 height 8
